Goal: Communication & Community: Ask a question

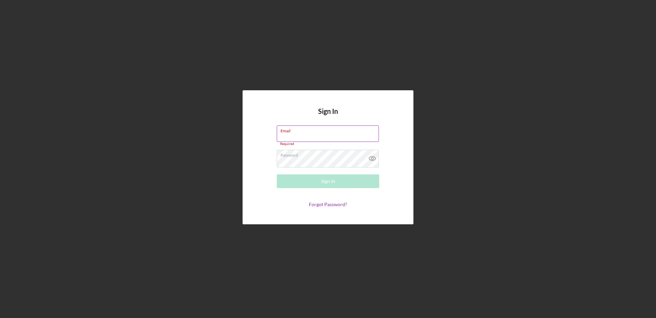
type input "r"
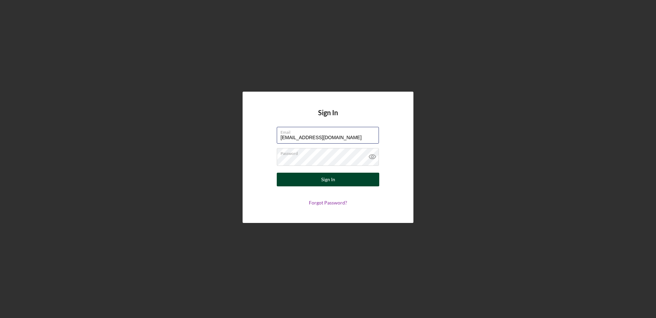
type input "[EMAIL_ADDRESS][DOMAIN_NAME]"
click at [304, 178] on button "Sign In" at bounding box center [328, 179] width 102 height 14
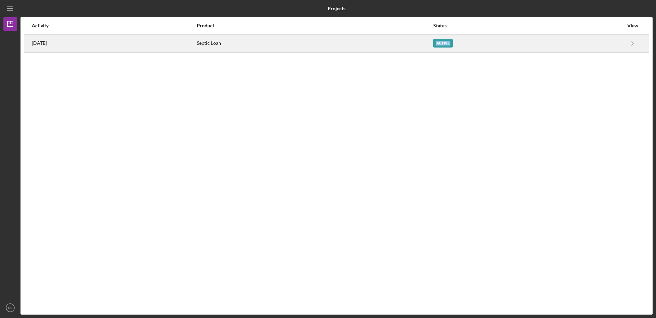
drag, startPoint x: 470, startPoint y: 41, endPoint x: 461, endPoint y: 46, distance: 10.5
click at [453, 46] on div "Active" at bounding box center [442, 43] width 19 height 9
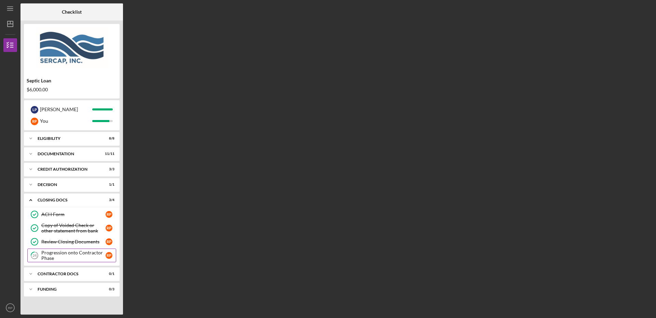
click at [81, 255] on div "Progression onto Contractor Phase" at bounding box center [73, 255] width 64 height 11
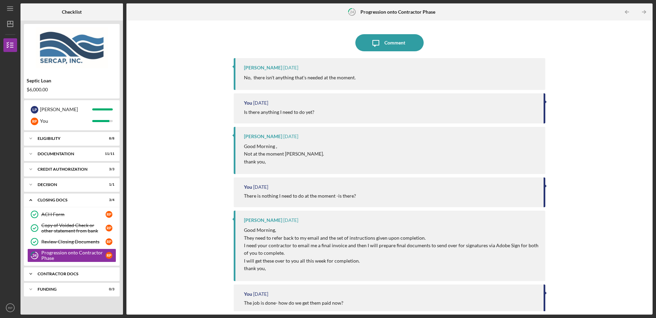
click at [56, 269] on div "Icon/Expander Contractor Docs 0 / 1" at bounding box center [72, 274] width 96 height 14
drag, startPoint x: 77, startPoint y: 291, endPoint x: 59, endPoint y: 290, distance: 18.5
click at [59, 290] on div "Icon/Expander Contractor Docs 0 / 1 Invoice for SERCAP Fees Invoice for SERCAP …" at bounding box center [72, 282] width 96 height 31
click at [59, 290] on div "Invoice for SERCAP Fees" at bounding box center [73, 287] width 64 height 5
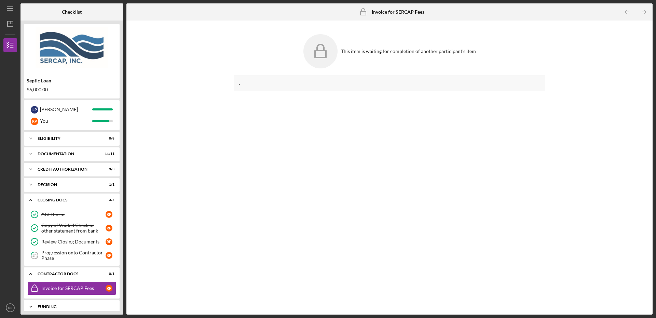
drag, startPoint x: 292, startPoint y: 209, endPoint x: 75, endPoint y: 303, distance: 235.7
drag, startPoint x: 655, startPoint y: 313, endPoint x: 178, endPoint y: 232, distance: 484.0
click at [401, 258] on div "Icon/Menu Invoice for SERCAP Fees Invoice for SERCAP Fees Checklist Septic Loan…" at bounding box center [328, 159] width 656 height 318
drag, startPoint x: 83, startPoint y: 124, endPoint x: 45, endPoint y: 122, distance: 37.6
click at [45, 122] on div "R P You" at bounding box center [71, 121] width 89 height 12
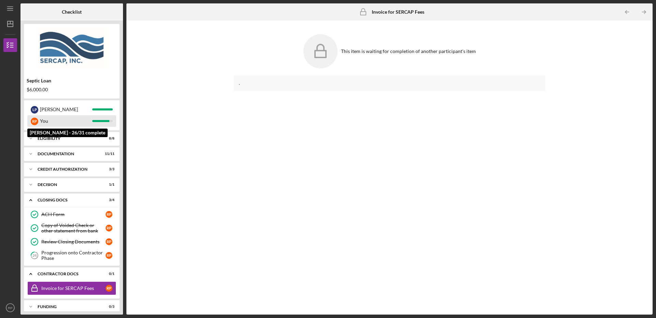
click at [45, 122] on div "You" at bounding box center [66, 121] width 52 height 12
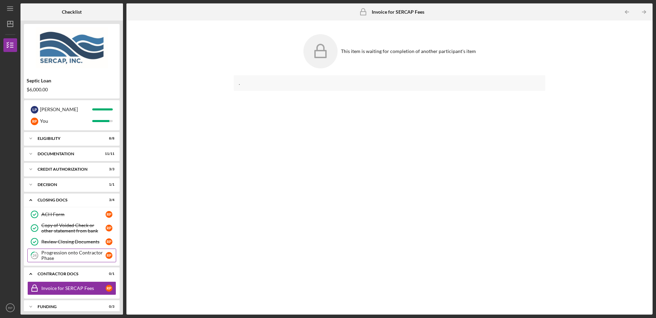
click at [85, 253] on div "Progression onto Contractor Phase" at bounding box center [73, 255] width 64 height 11
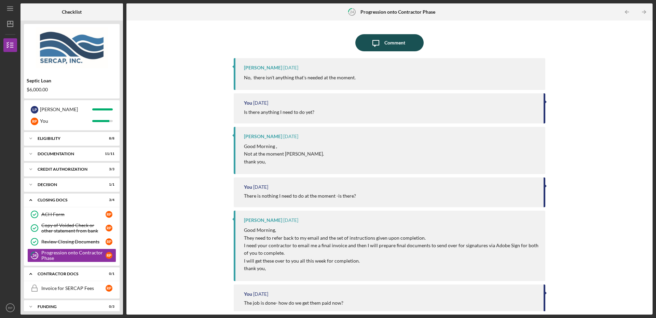
drag, startPoint x: 395, startPoint y: 45, endPoint x: 370, endPoint y: 51, distance: 26.3
click at [370, 51] on button "Icon/Message Comment" at bounding box center [389, 42] width 68 height 17
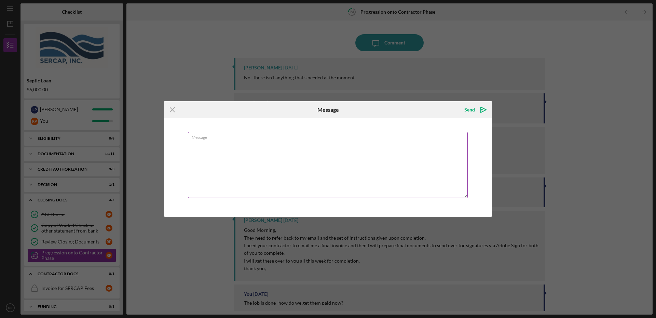
click at [211, 151] on textarea "Message" at bounding box center [328, 165] width 280 height 66
type textarea "Hi is there something need to do?"
drag, startPoint x: 469, startPoint y: 112, endPoint x: 491, endPoint y: 115, distance: 22.0
click at [477, 114] on icon "Icon/icon-invite-send" at bounding box center [483, 109] width 17 height 17
